Goal: Task Accomplishment & Management: Manage account settings

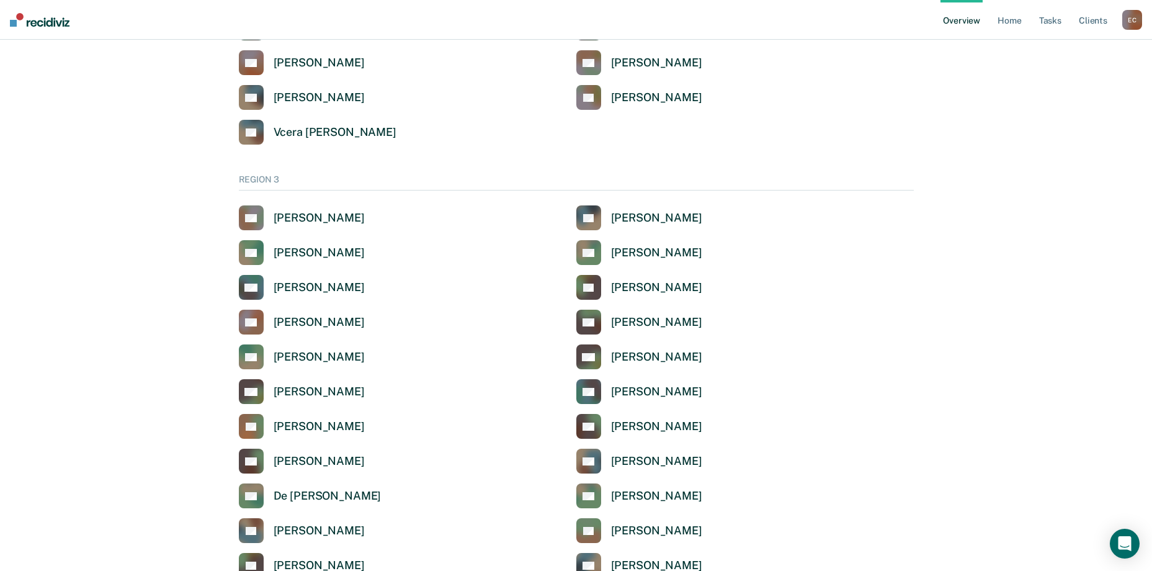
scroll to position [1975, 0]
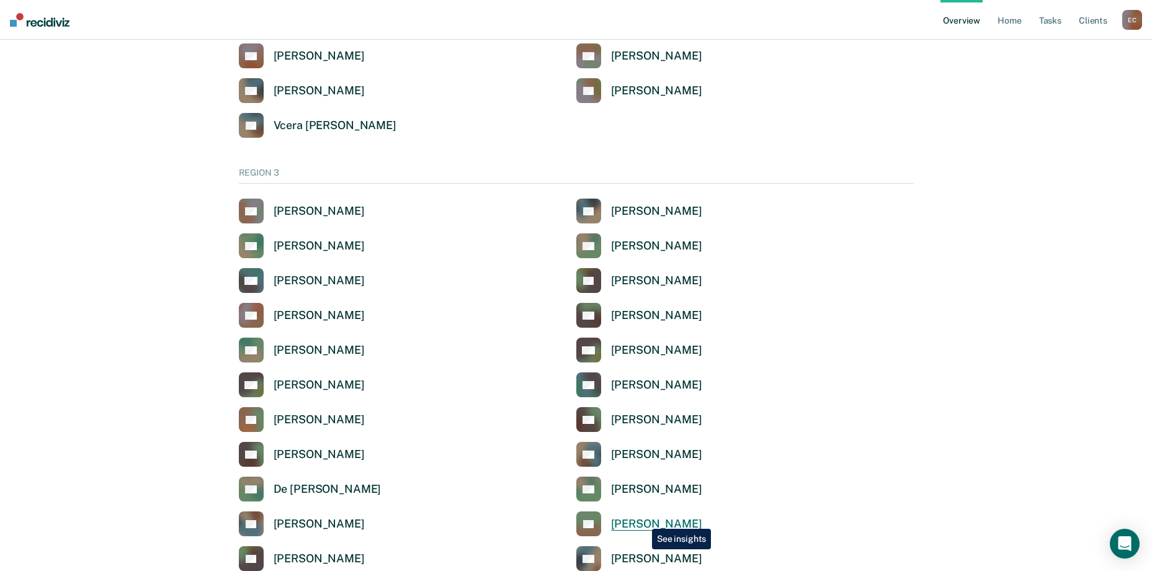
click at [643, 519] on div "[PERSON_NAME]" at bounding box center [656, 524] width 91 height 14
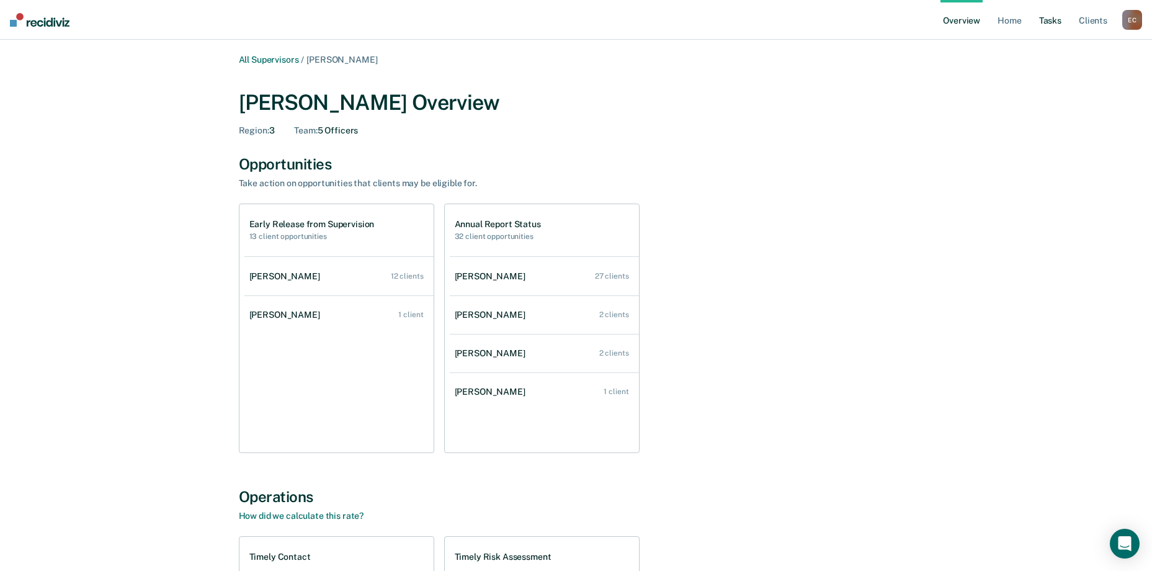
click at [1048, 20] on link "Tasks" at bounding box center [1050, 20] width 27 height 40
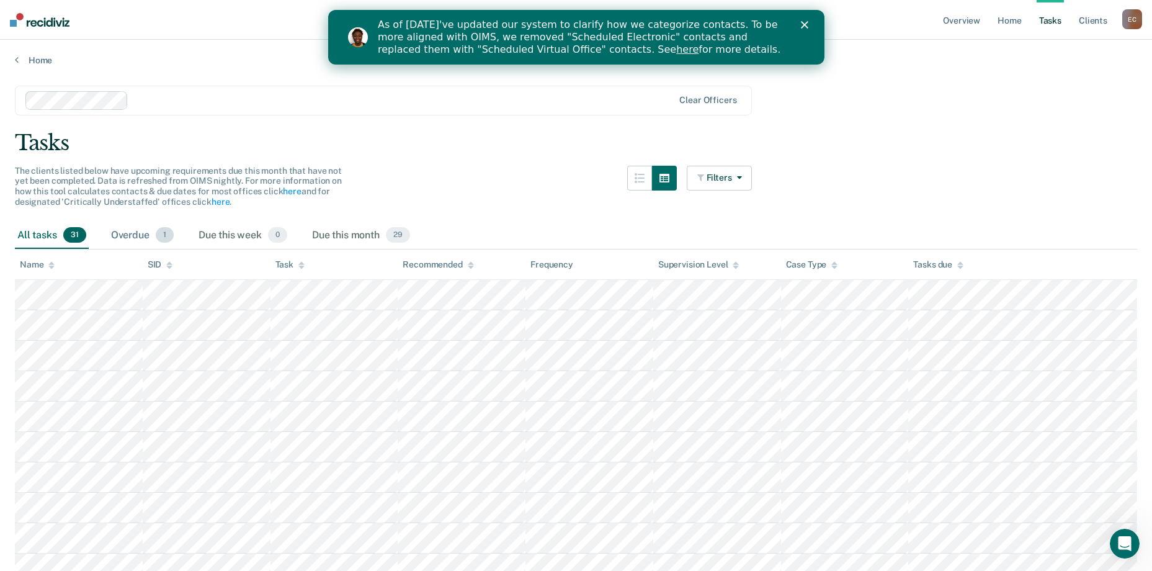
click at [164, 235] on span "1" at bounding box center [165, 235] width 18 height 16
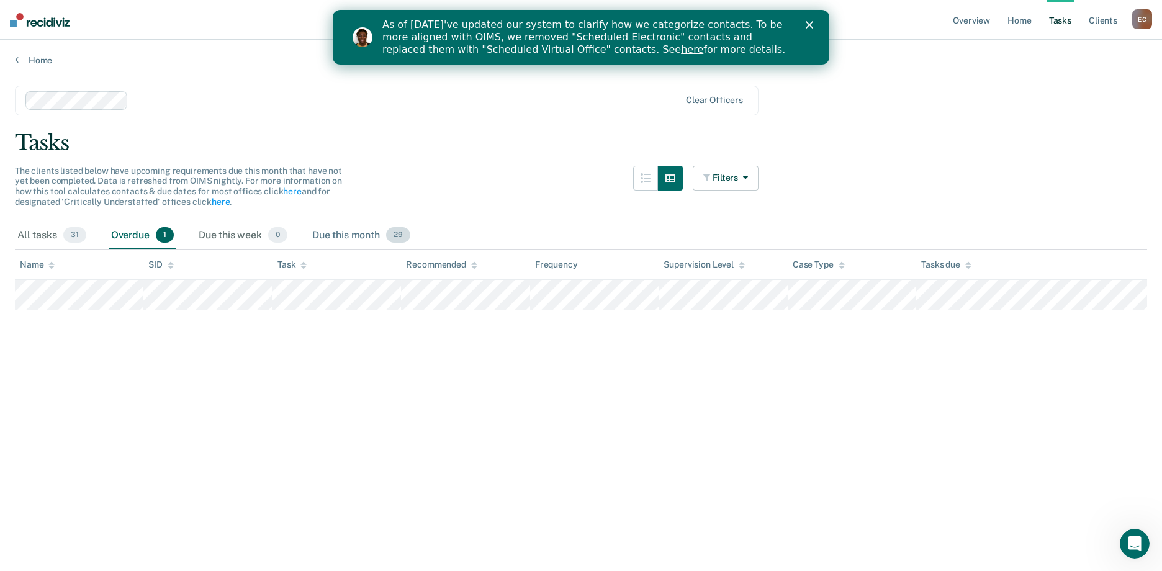
click at [397, 231] on span "29" at bounding box center [398, 235] width 24 height 16
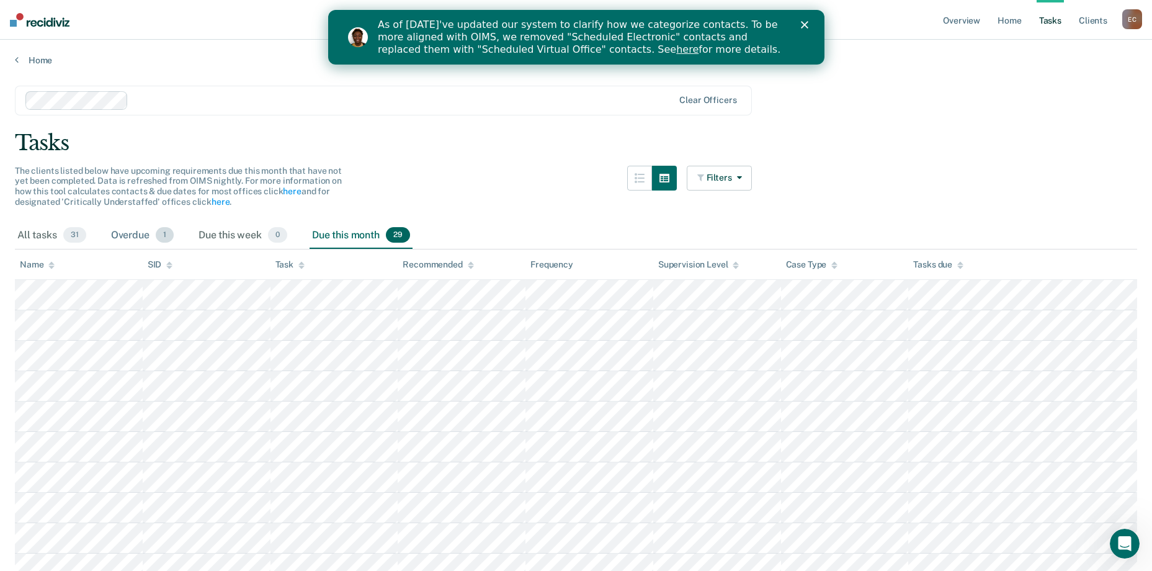
click at [140, 238] on div "Overdue 1" at bounding box center [143, 235] width 68 height 27
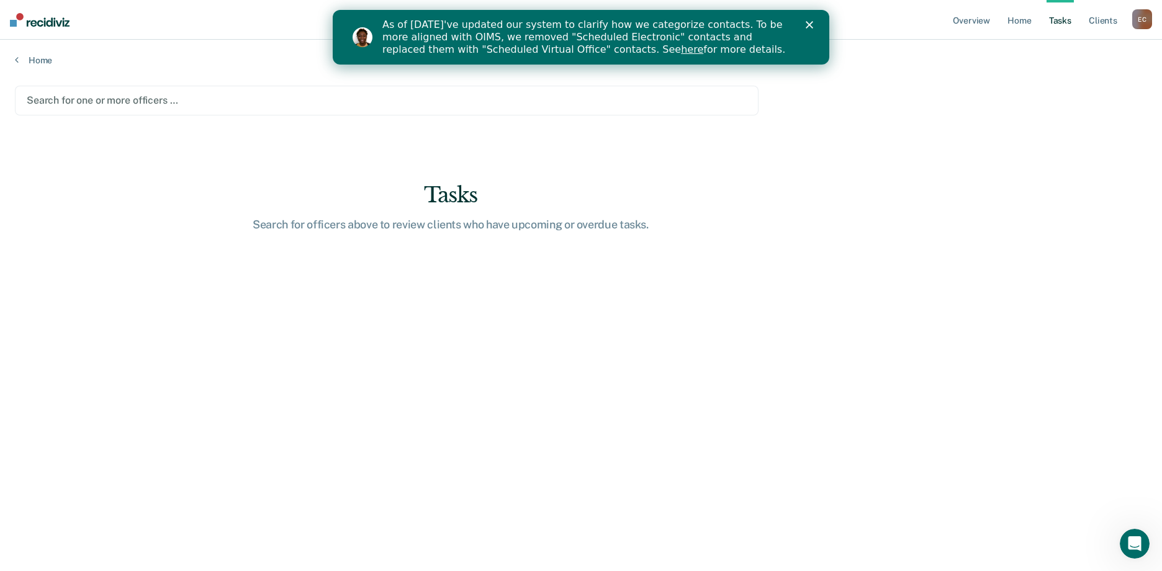
click at [112, 99] on div at bounding box center [387, 100] width 720 height 14
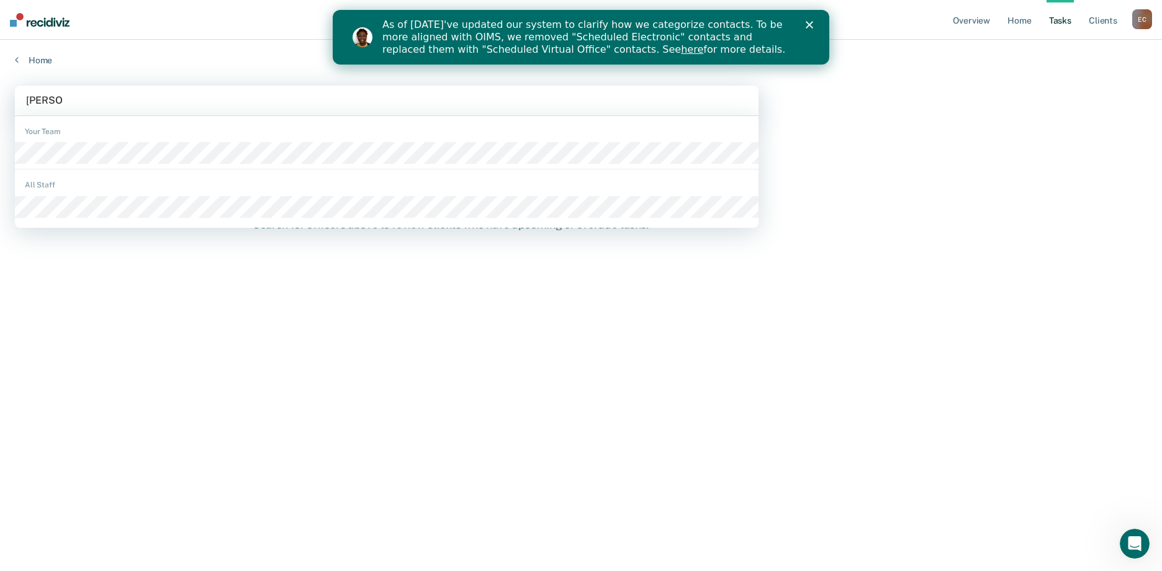
type input "[PERSON_NAME]"
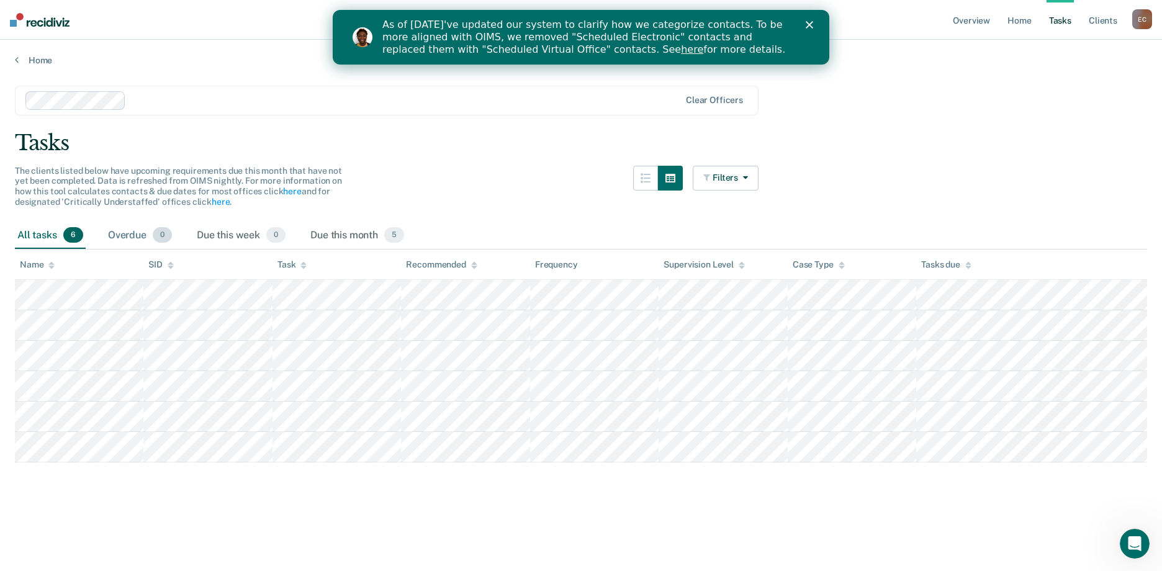
click at [147, 235] on div "Overdue 0" at bounding box center [140, 235] width 69 height 27
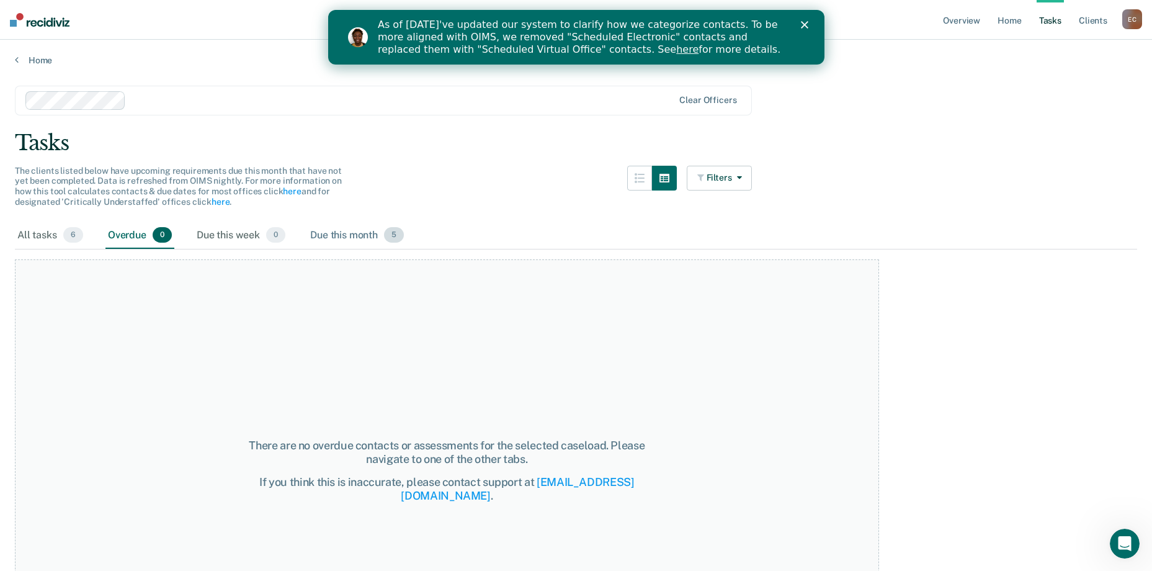
click at [402, 236] on span "5" at bounding box center [394, 235] width 20 height 16
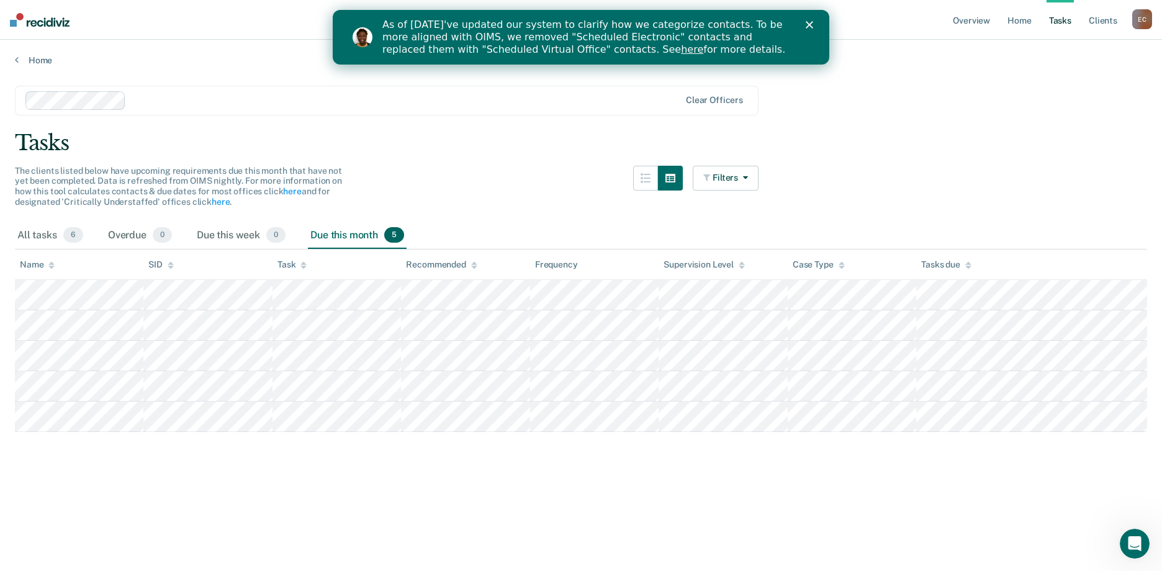
click at [156, 109] on div at bounding box center [352, 100] width 655 height 19
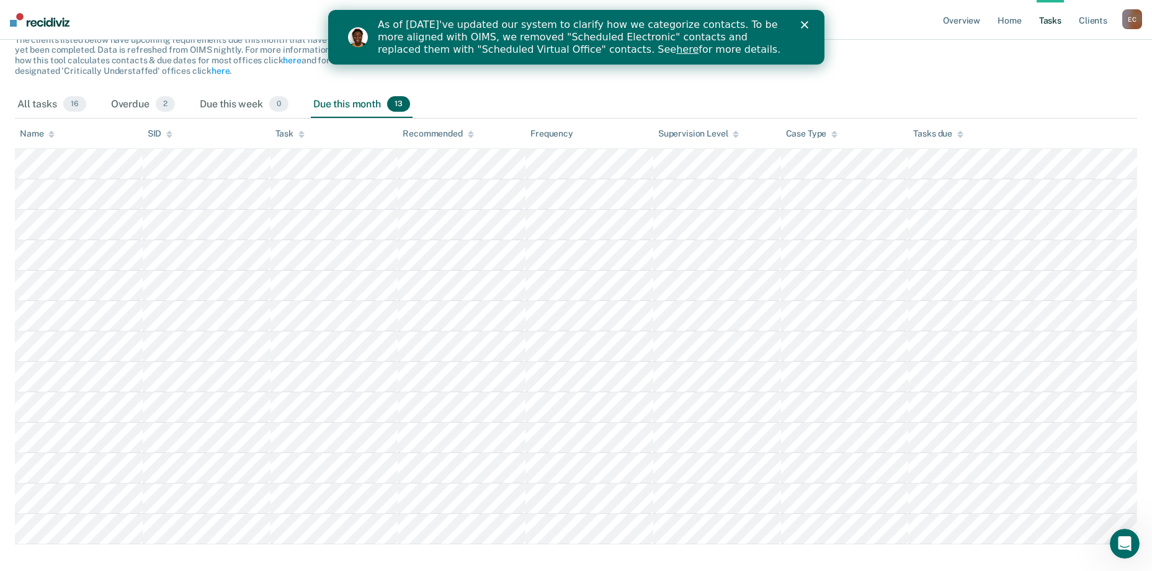
scroll to position [132, 0]
click at [151, 103] on div "Overdue 2" at bounding box center [143, 103] width 69 height 27
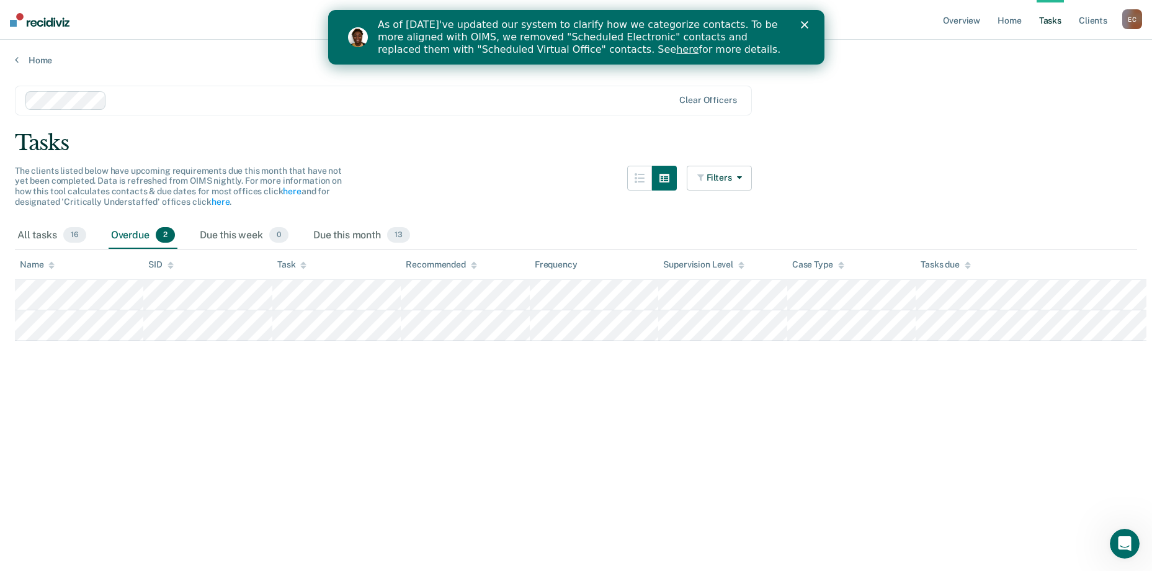
scroll to position [0, 0]
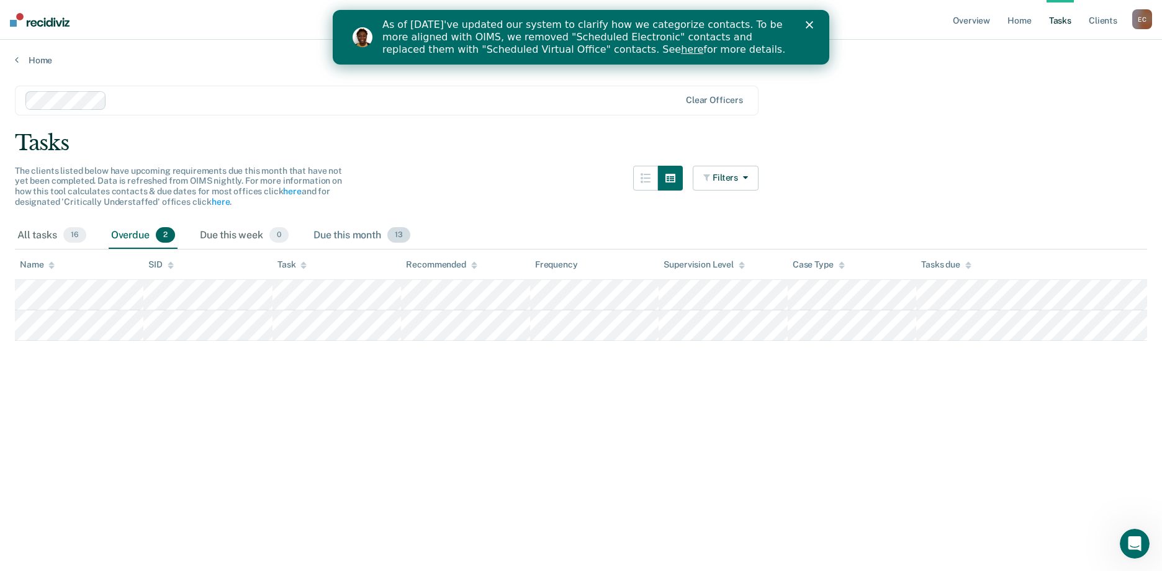
click at [349, 235] on div "Due this month 13" at bounding box center [362, 235] width 102 height 27
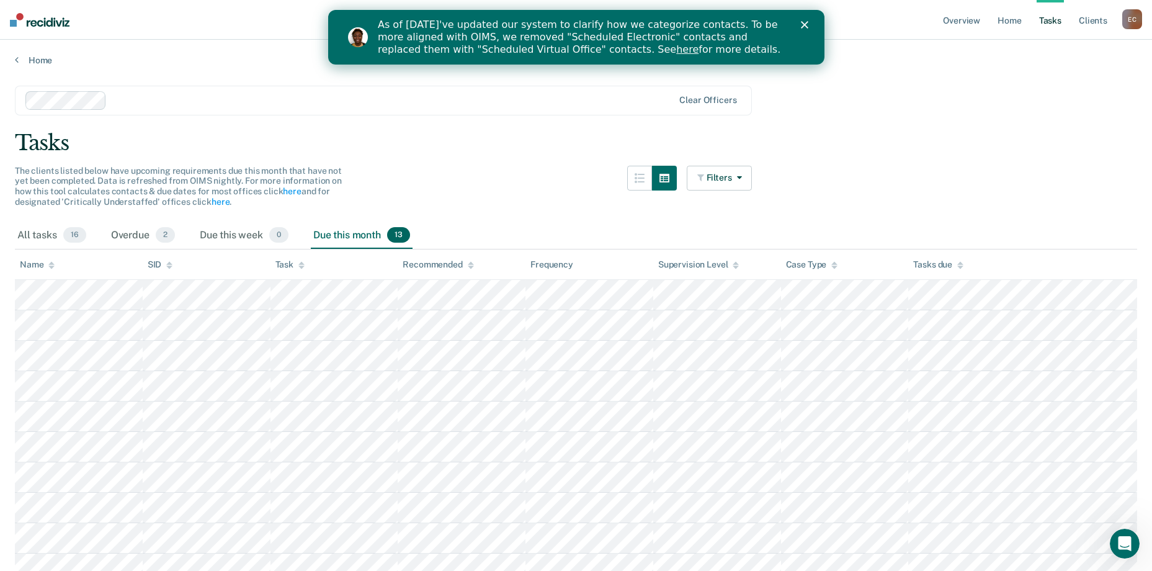
click at [162, 101] on div at bounding box center [393, 100] width 562 height 14
click at [912, 122] on main "Clear officers Tasks The clients listed below have upcoming requirements due th…" at bounding box center [576, 393] width 1152 height 655
click at [140, 96] on div at bounding box center [393, 100] width 562 height 14
click at [288, 98] on div at bounding box center [435, 100] width 477 height 14
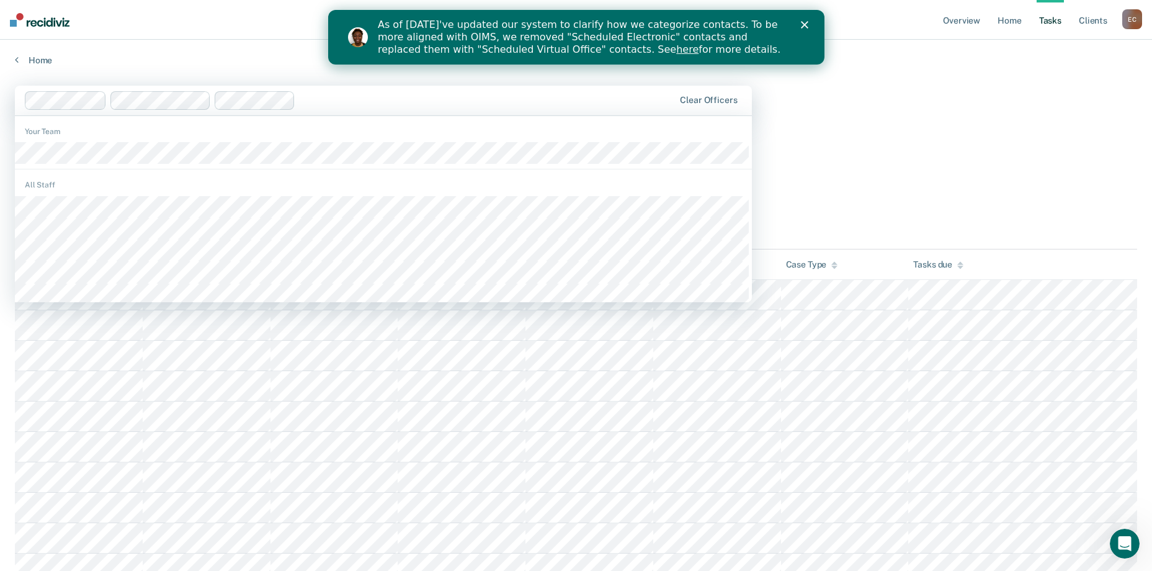
click at [350, 101] on div at bounding box center [487, 100] width 374 height 14
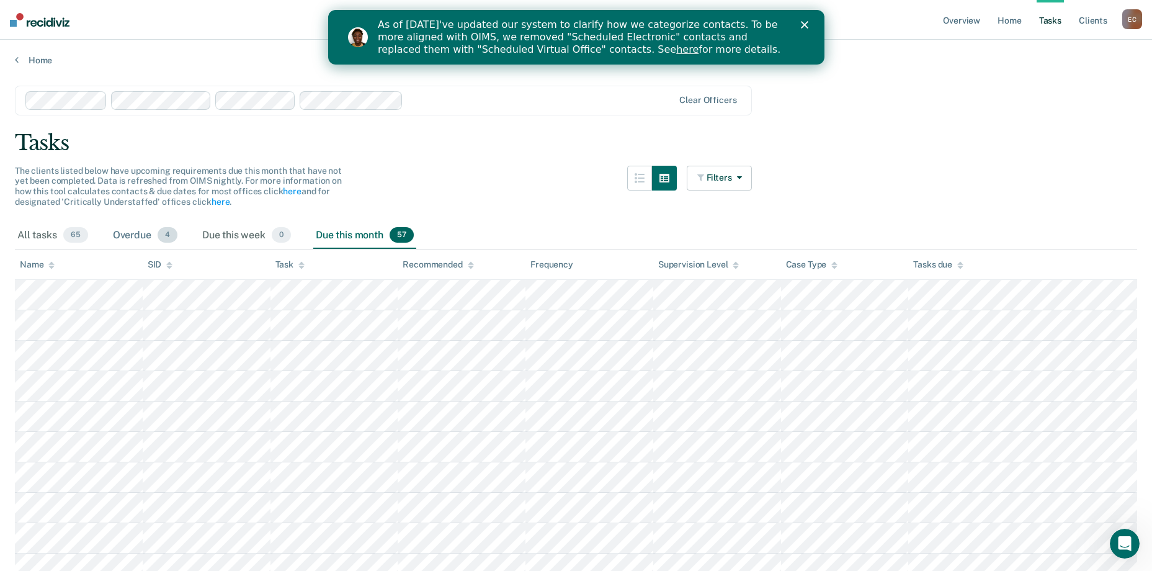
click at [169, 239] on span "4" at bounding box center [168, 235] width 20 height 16
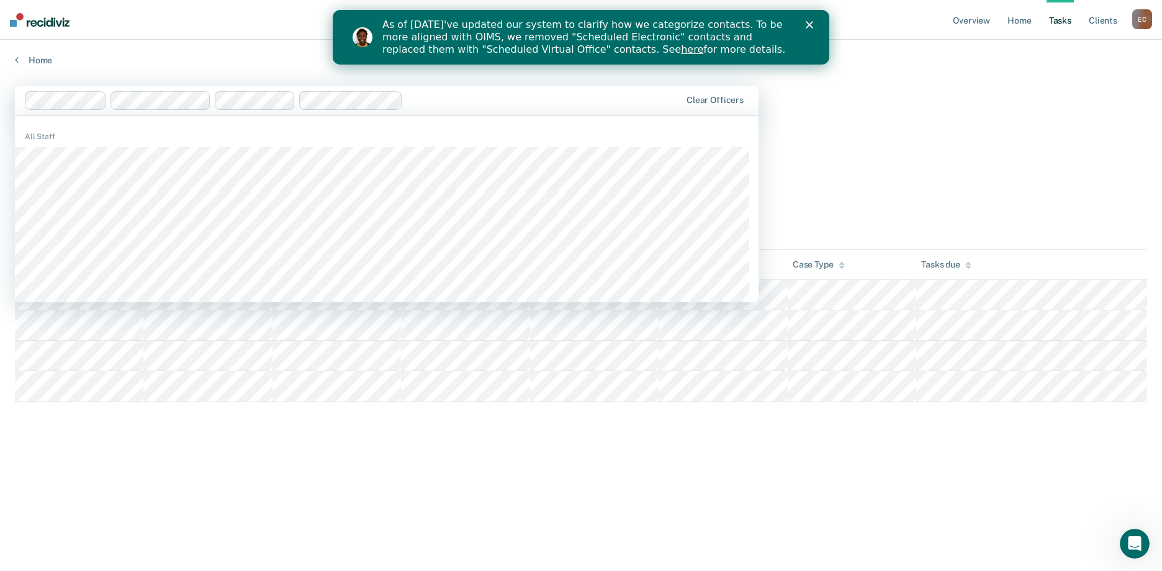
click at [521, 95] on div at bounding box center [544, 100] width 272 height 14
type input "tha"
